Goal: Task Accomplishment & Management: Manage account settings

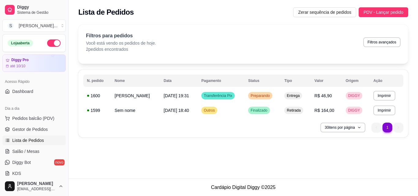
scroll to position [31, 0]
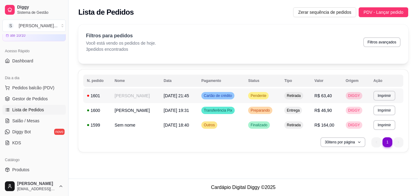
click at [215, 95] on span "Cartão de crédito" at bounding box center [218, 95] width 31 height 5
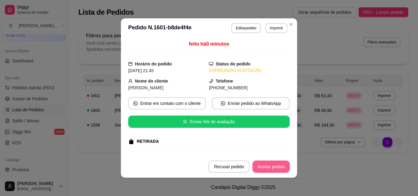
click at [267, 170] on button "Aceitar pedido" at bounding box center [271, 167] width 37 height 12
click at [258, 168] on button "Mover para preparo" at bounding box center [266, 167] width 46 height 12
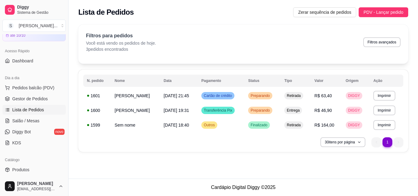
drag, startPoint x: 114, startPoint y: 160, endPoint x: 111, endPoint y: 172, distance: 12.3
click at [113, 160] on div "**********" at bounding box center [244, 89] width 350 height 179
click at [172, 179] on footer "Cardápio Digital Diggy © 2025" at bounding box center [244, 187] width 350 height 17
drag, startPoint x: 321, startPoint y: 47, endPoint x: 316, endPoint y: 59, distance: 13.2
click at [317, 55] on div "Filtros para pedidos Você está vendo os pedidos de hoje. 3 pedidos encontrados …" at bounding box center [243, 44] width 330 height 39
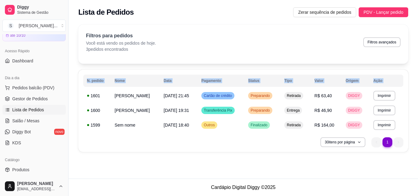
click at [126, 191] on main "**********" at bounding box center [244, 98] width 350 height 196
click at [143, 9] on div "Lista de Pedidos Zerar sequência de pedidos PDV - Lançar pedido" at bounding box center [243, 12] width 330 height 10
click at [144, 9] on div "Lista de Pedidos Zerar sequência de pedidos PDV - Lançar pedido" at bounding box center [243, 12] width 330 height 10
